Goal: Task Accomplishment & Management: Manage account settings

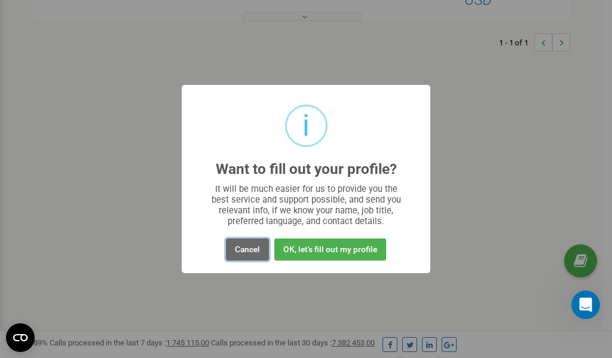
click at [244, 247] on button "Cancel" at bounding box center [247, 249] width 43 height 22
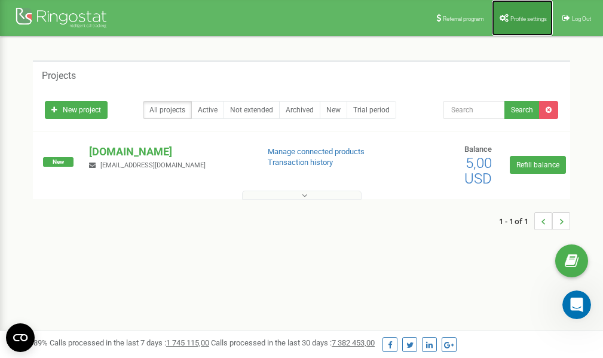
click at [514, 21] on span "Profile settings" at bounding box center [528, 19] width 36 height 7
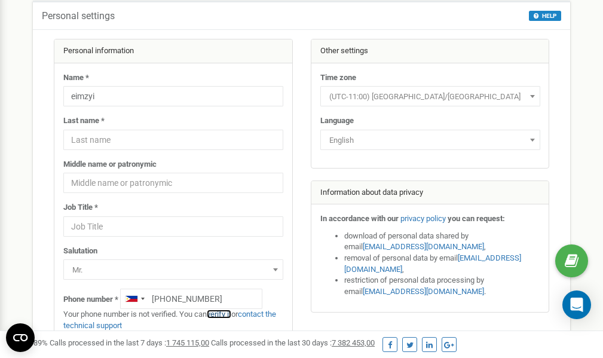
click at [224, 313] on link "verify it" at bounding box center [219, 314] width 25 height 9
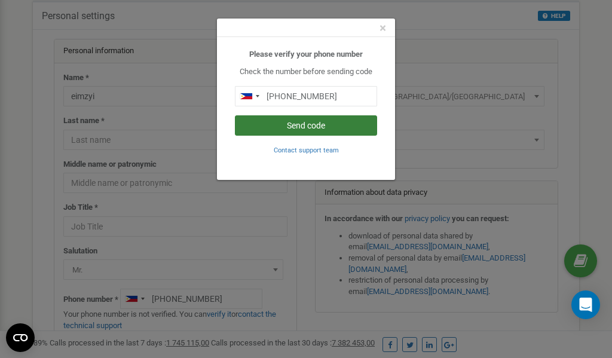
click at [306, 125] on button "Send code" at bounding box center [306, 125] width 142 height 20
